Goal: Task Accomplishment & Management: Complete application form

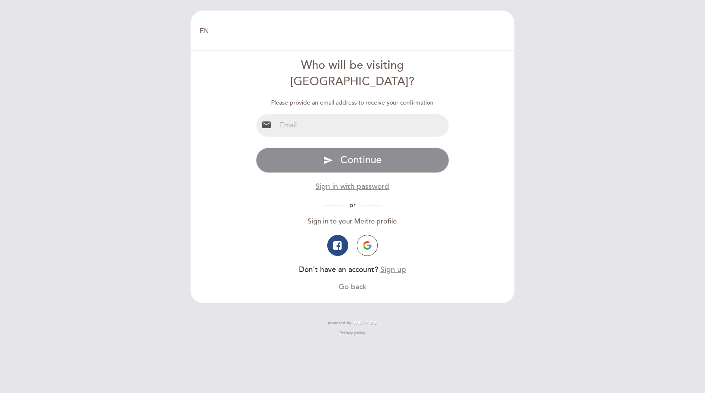
click at [316, 114] on input "email" at bounding box center [363, 125] width 173 height 22
type input "[EMAIL_ADDRESS][DOMAIN_NAME]"
click at [371, 154] on span "Continue" at bounding box center [360, 160] width 41 height 12
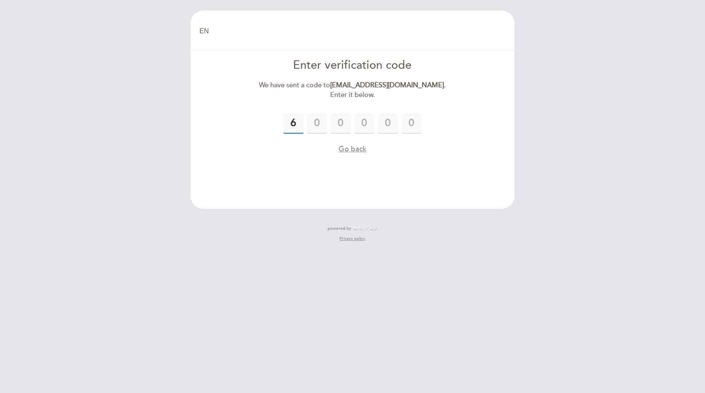
type input "6"
type input "0"
type input "3"
type input "2"
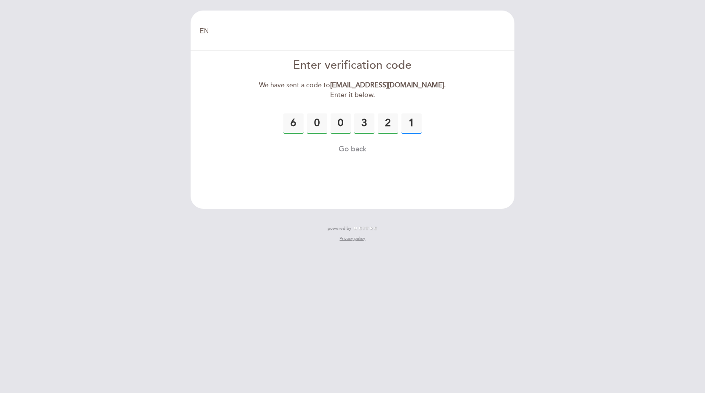
type input "1"
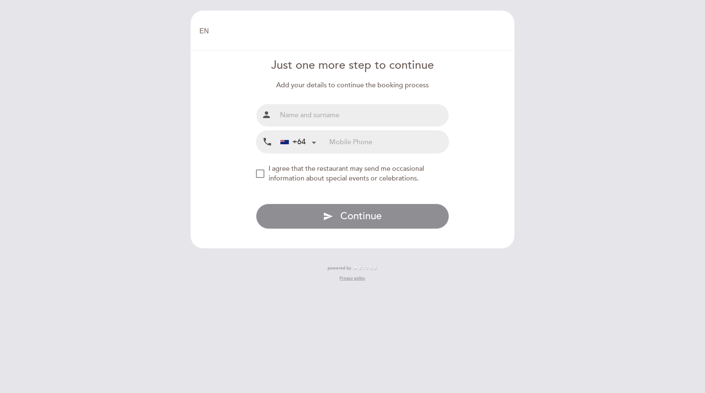
click at [324, 119] on input "text" at bounding box center [363, 115] width 173 height 22
type input "[PERSON_NAME]"
click at [345, 144] on input "tel" at bounding box center [389, 142] width 119 height 22
type input "222076223"
click at [363, 219] on span "Continue" at bounding box center [360, 216] width 41 height 12
